Goal: Task Accomplishment & Management: Use online tool/utility

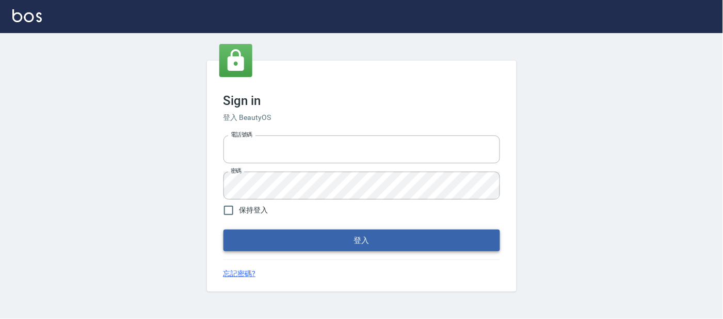
type input "25866822"
click at [283, 241] on button "登入" at bounding box center [362, 240] width 277 height 22
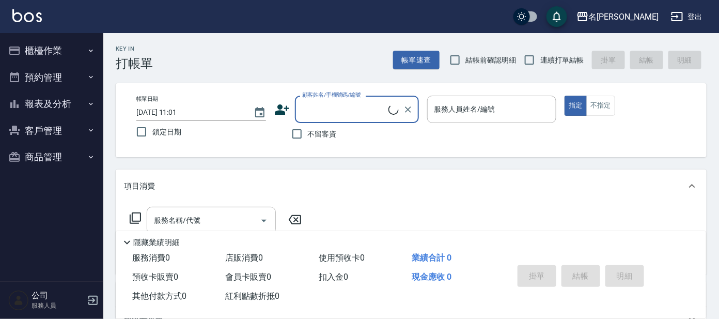
click at [61, 55] on button "櫃檯作業" at bounding box center [51, 50] width 95 height 27
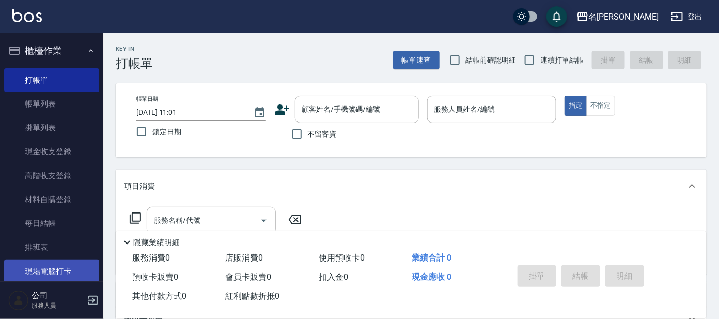
click at [43, 267] on link "現場電腦打卡" at bounding box center [51, 271] width 95 height 24
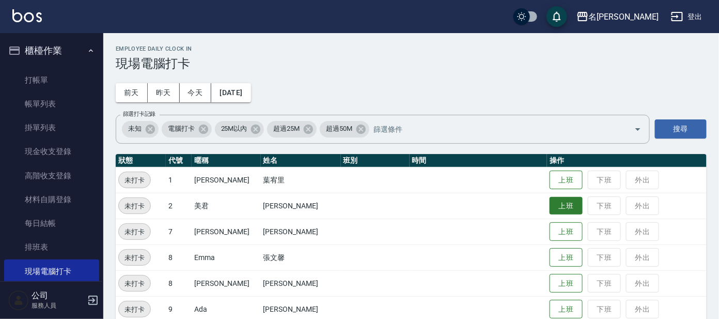
click at [549, 206] on button "上班" at bounding box center [565, 206] width 33 height 18
drag, startPoint x: 247, startPoint y: 27, endPoint x: 256, endPoint y: 26, distance: 9.3
click at [251, 27] on div "名[PERSON_NAME]出" at bounding box center [359, 16] width 719 height 33
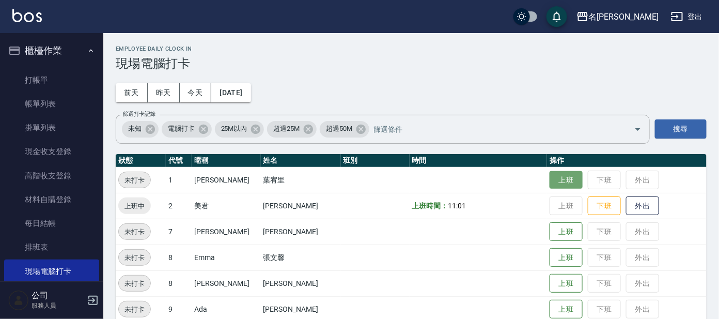
click at [555, 181] on button "上班" at bounding box center [565, 180] width 33 height 18
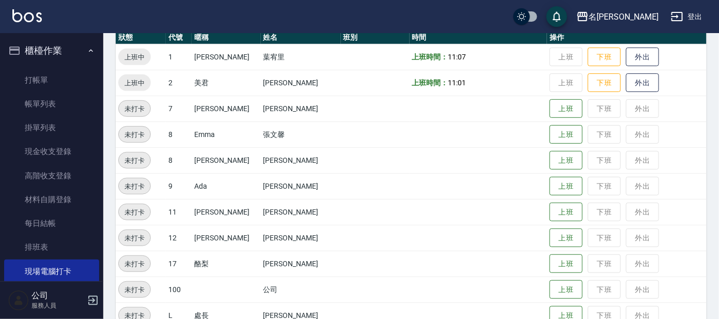
scroll to position [144, 0]
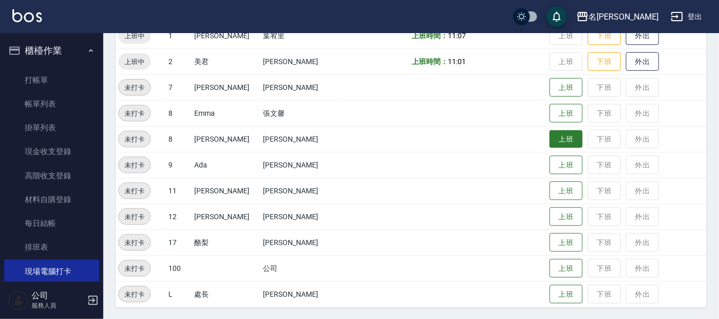
click at [549, 131] on button "上班" at bounding box center [565, 139] width 33 height 18
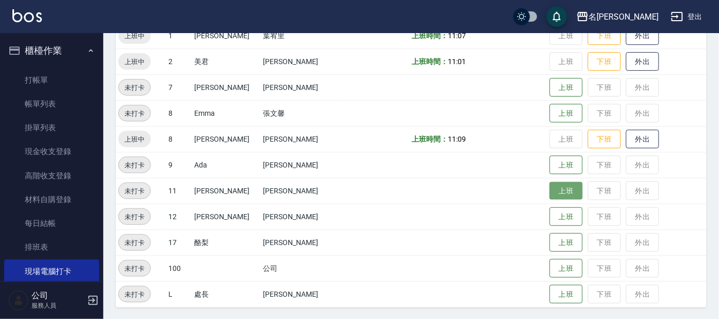
click at [555, 188] on button "上班" at bounding box center [565, 191] width 33 height 18
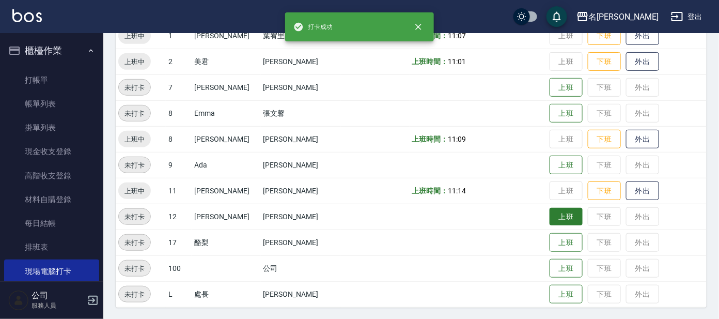
click at [549, 219] on button "上班" at bounding box center [565, 217] width 33 height 18
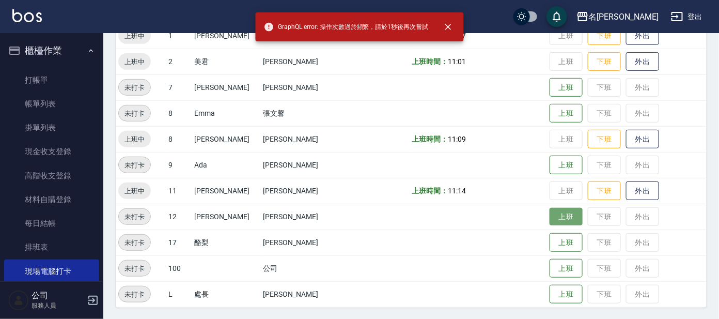
click at [552, 213] on button "上班" at bounding box center [565, 217] width 33 height 18
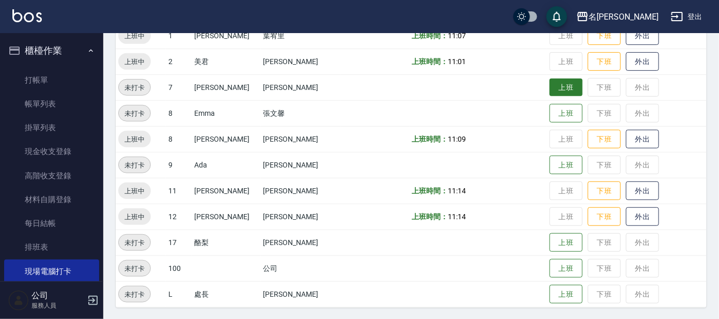
click at [549, 89] on button "上班" at bounding box center [565, 87] width 33 height 18
